Goal: Task Accomplishment & Management: Use online tool/utility

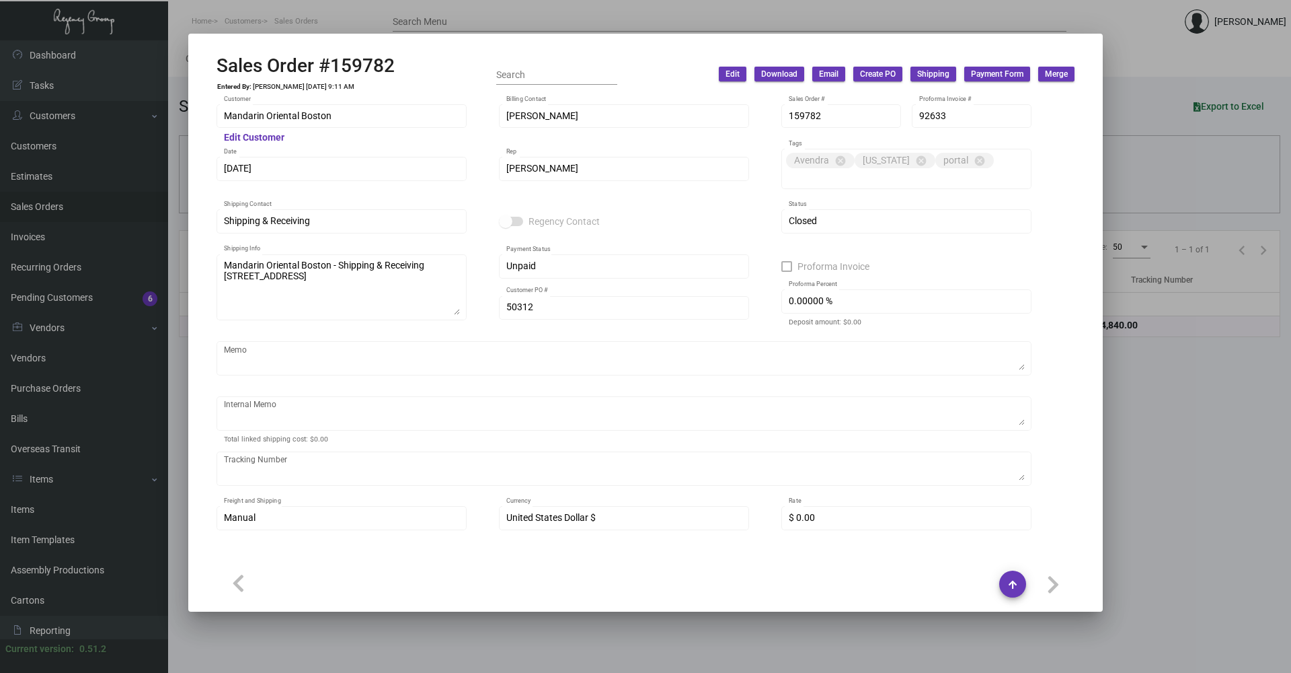
scroll to position [697, 0]
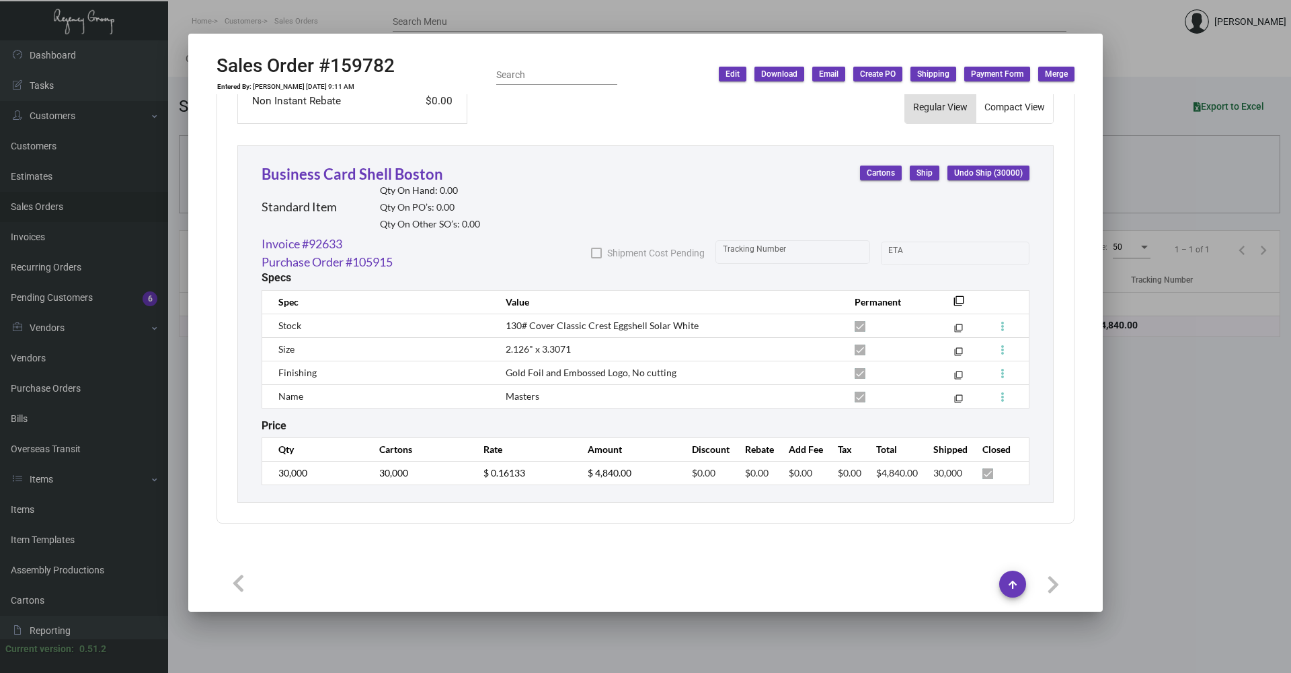
click at [1181, 418] on div at bounding box center [645, 336] width 1291 height 673
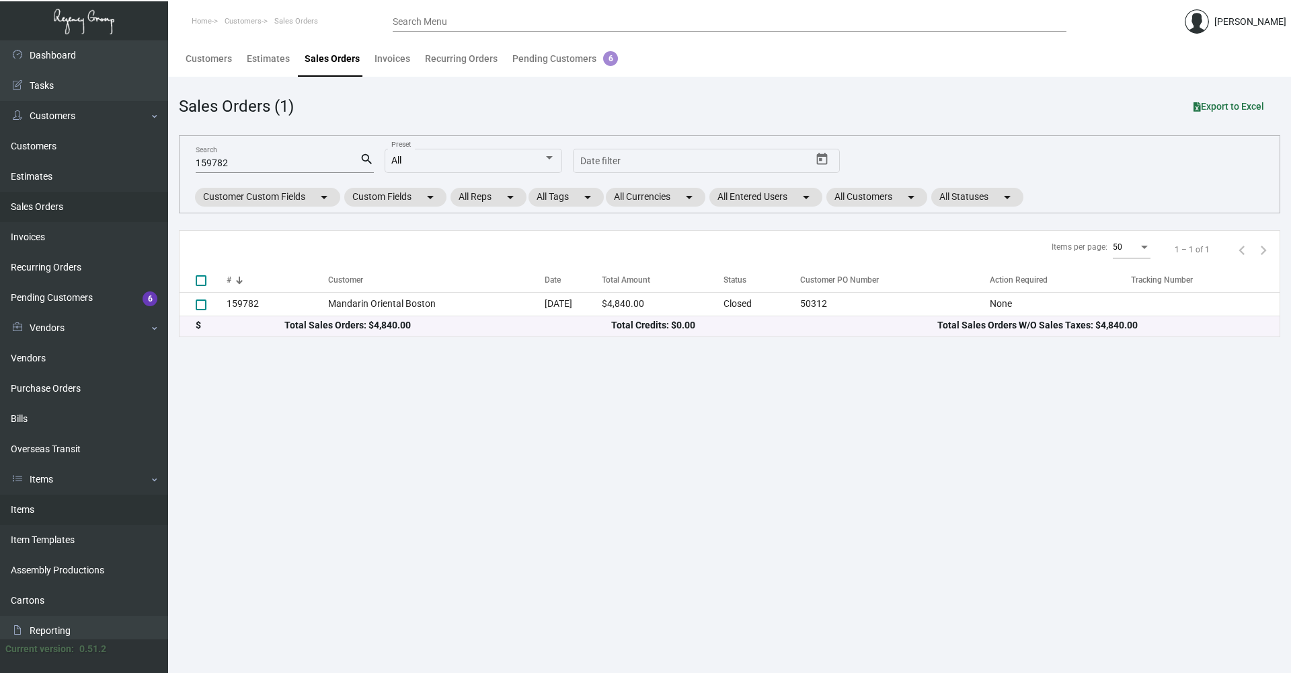
click at [33, 504] on link "Items" at bounding box center [84, 509] width 168 height 30
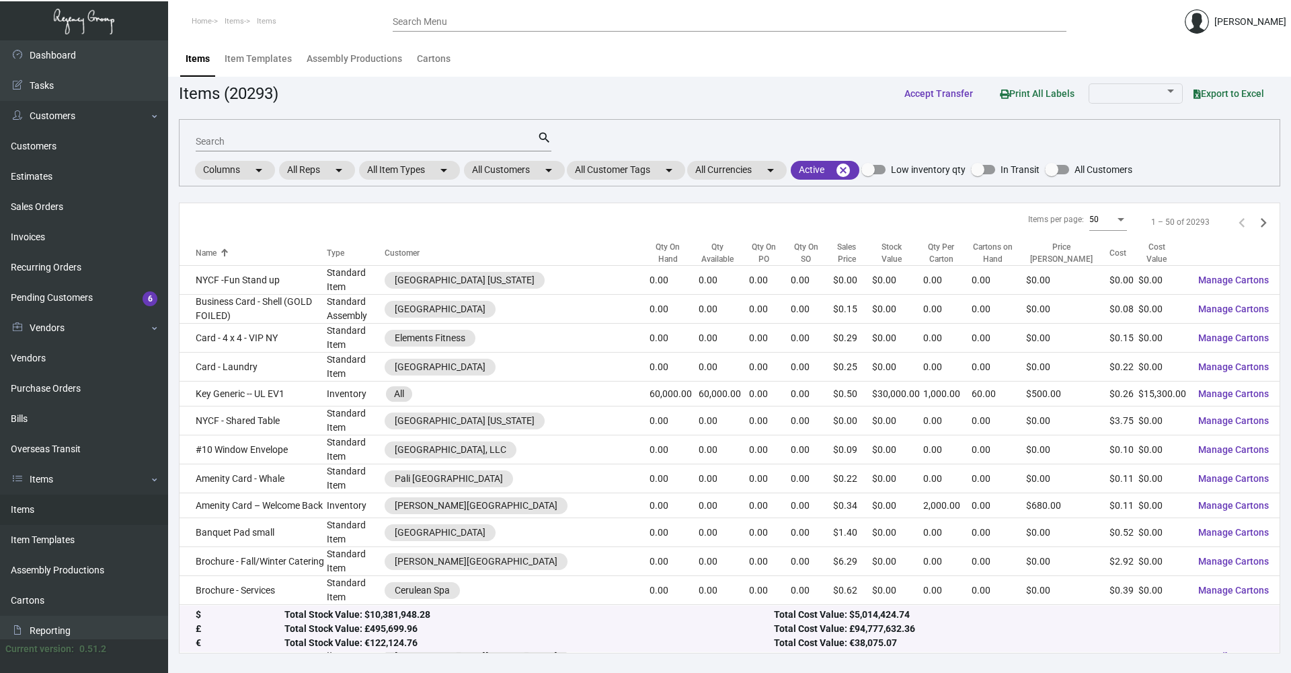
click at [496, 153] on mat-form-field "Search search" at bounding box center [374, 141] width 356 height 42
click at [498, 151] on div "Search" at bounding box center [367, 140] width 342 height 21
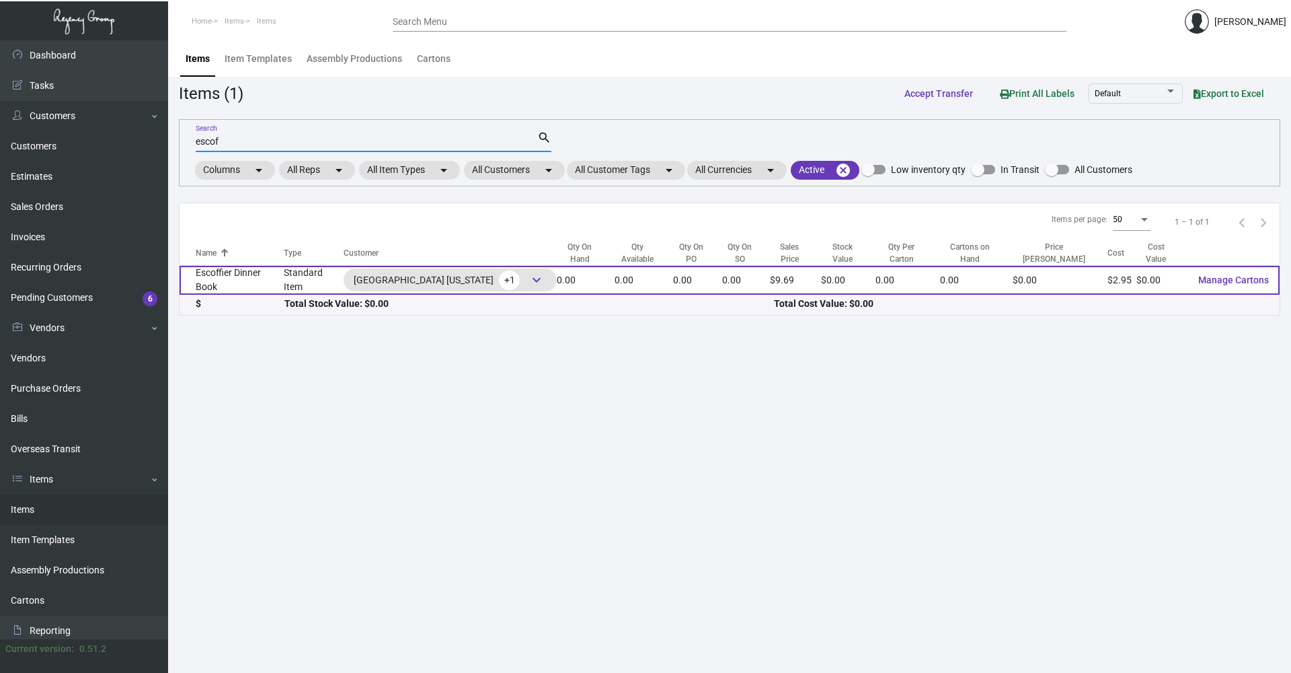
type input "escof"
click at [297, 289] on td "Standard Item" at bounding box center [314, 280] width 60 height 29
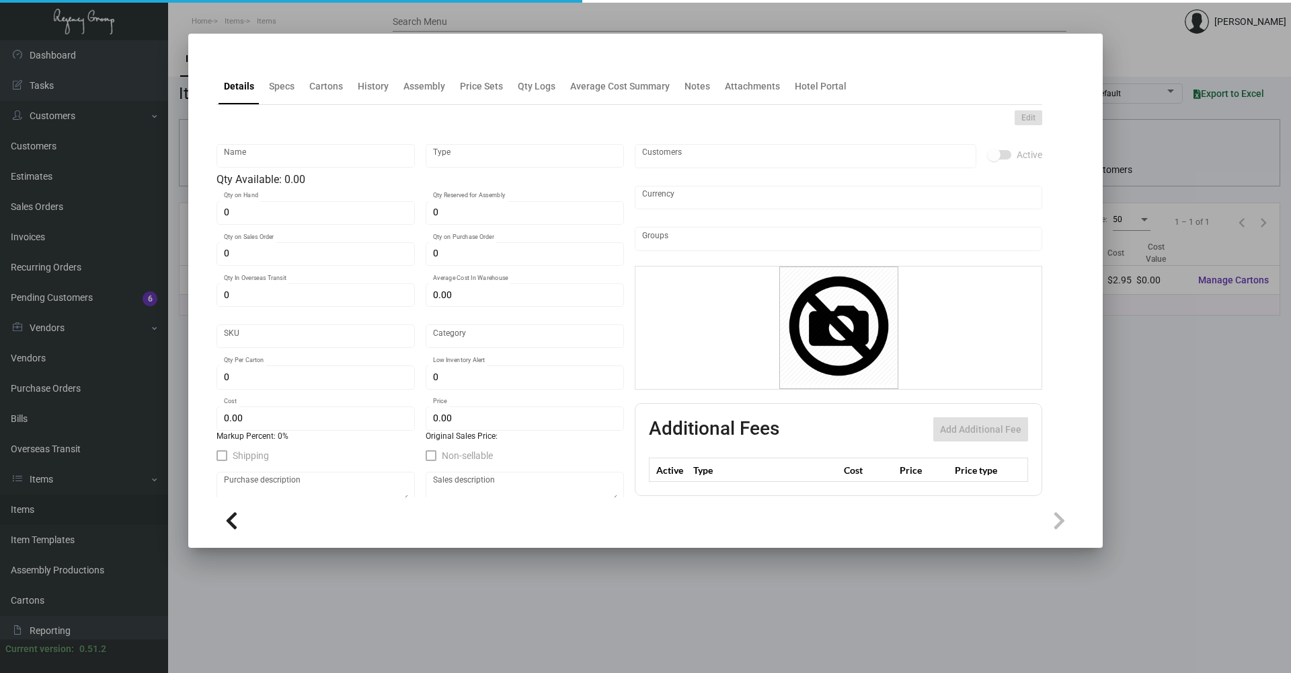
type input "Escoffier Dinner Book"
type input "Standard Item"
type input "$ 0.00"
type input "Standard"
type input "$ 2.95"
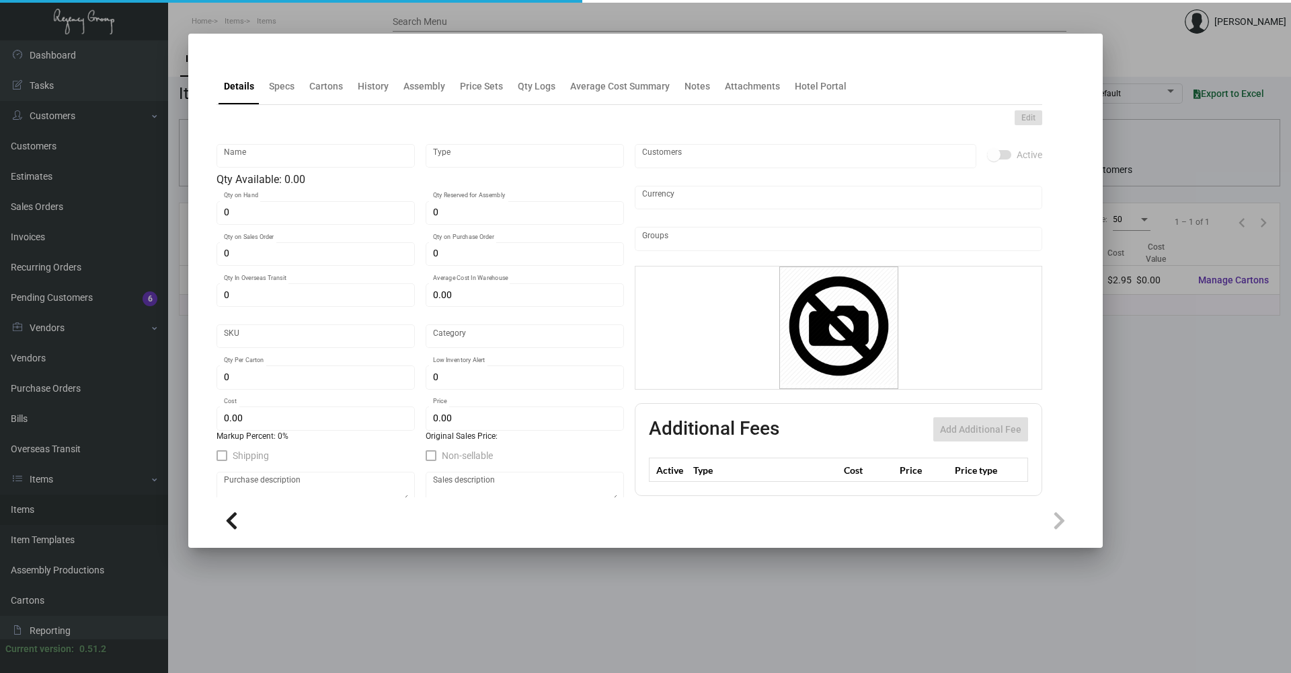
type input "$ 9.69"
checkbox input "true"
type input "United States Dollar $"
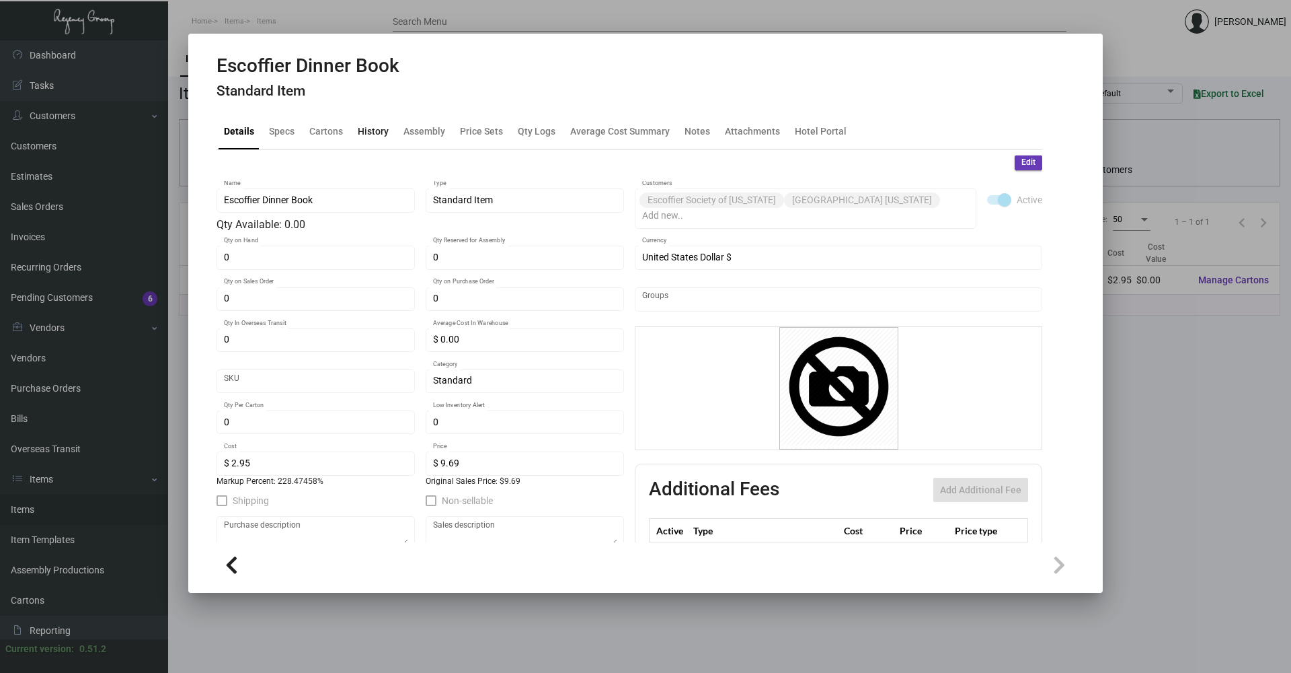
click at [363, 132] on div "History" at bounding box center [373, 131] width 31 height 14
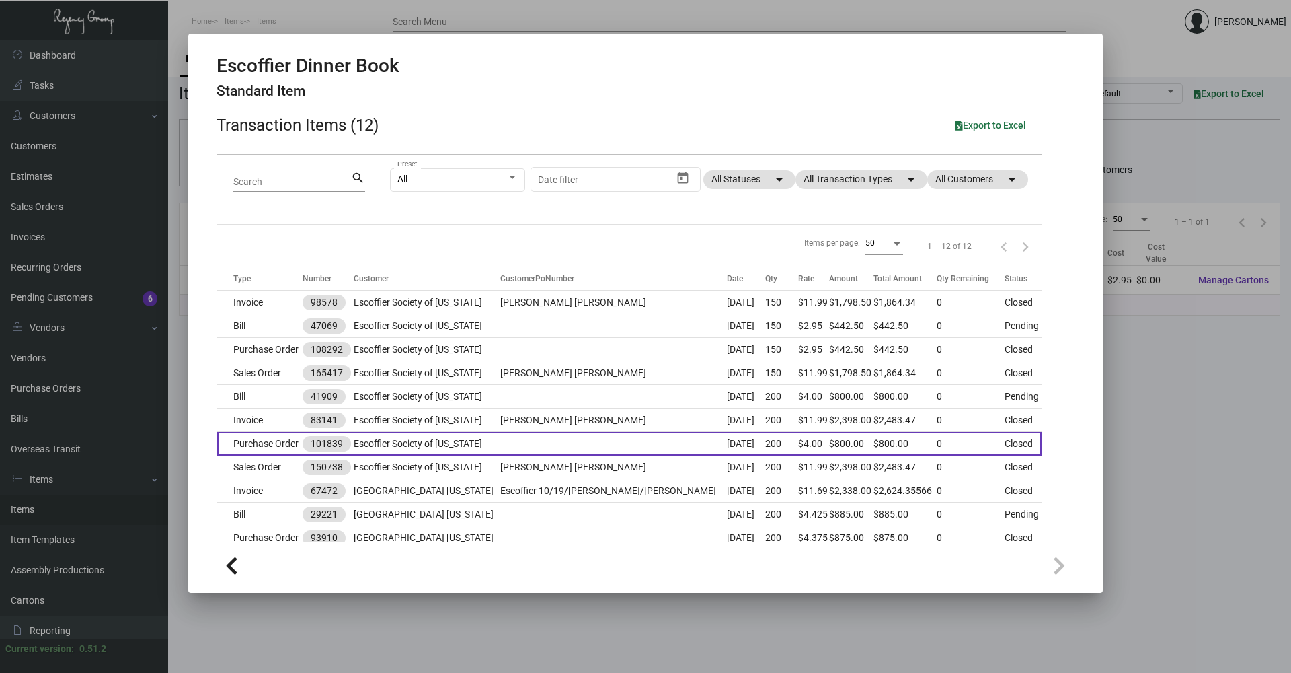
scroll to position [114, 0]
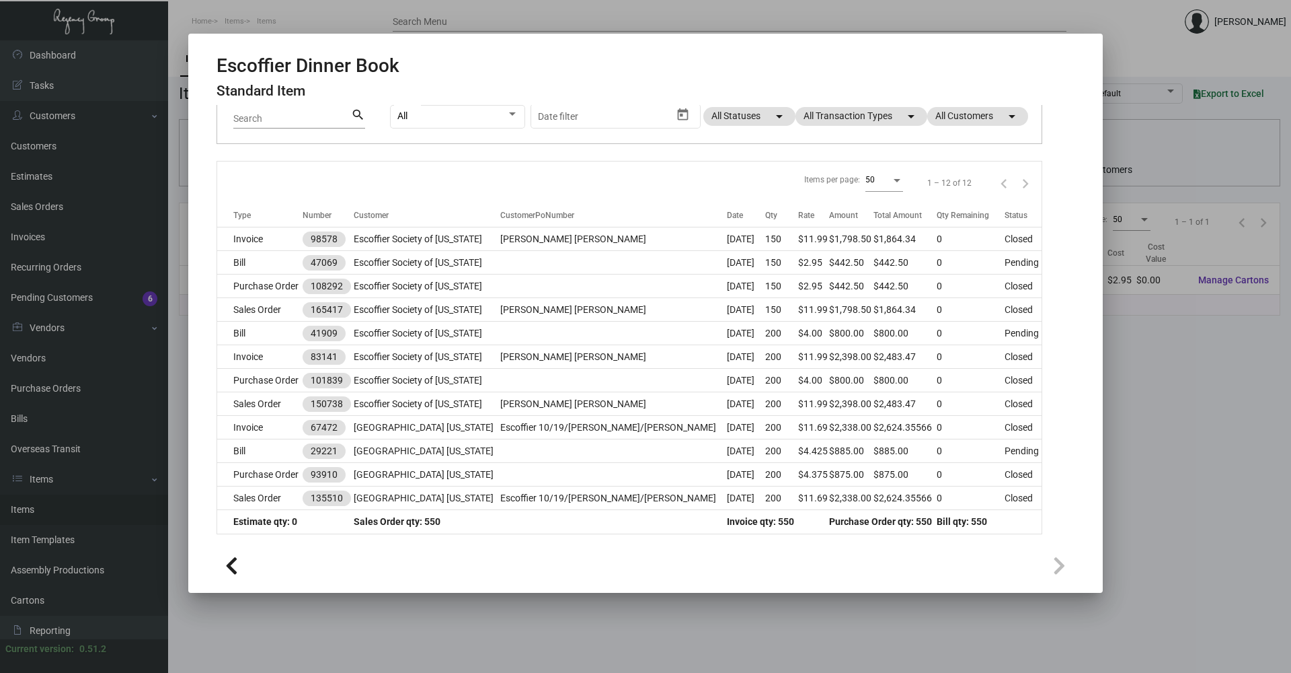
click at [1204, 543] on div at bounding box center [645, 336] width 1291 height 673
